Goal: Transaction & Acquisition: Subscribe to service/newsletter

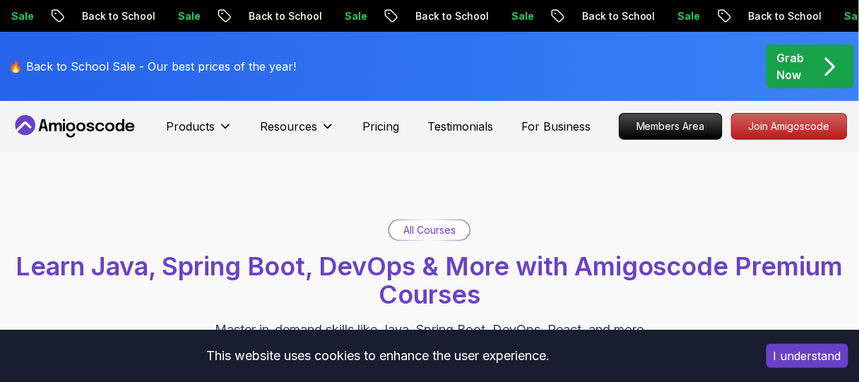
click at [84, 122] on icon at bounding box center [74, 126] width 127 height 23
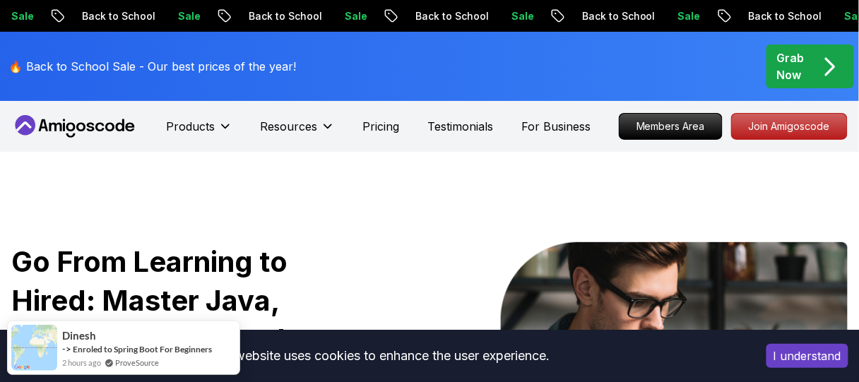
click at [403, 126] on div "Products Resources Pricing Testimonials For Business" at bounding box center [379, 126] width 424 height 28
click at [378, 124] on p "Pricing" at bounding box center [381, 126] width 37 height 17
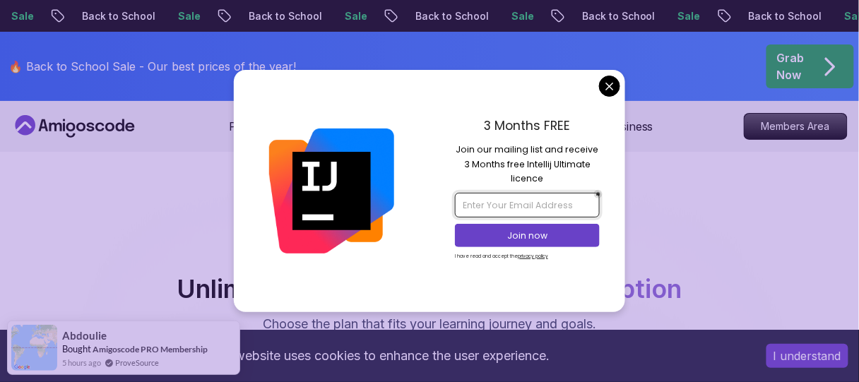
click at [477, 213] on input "email" at bounding box center [527, 205] width 144 height 24
